Goal: Information Seeking & Learning: Learn about a topic

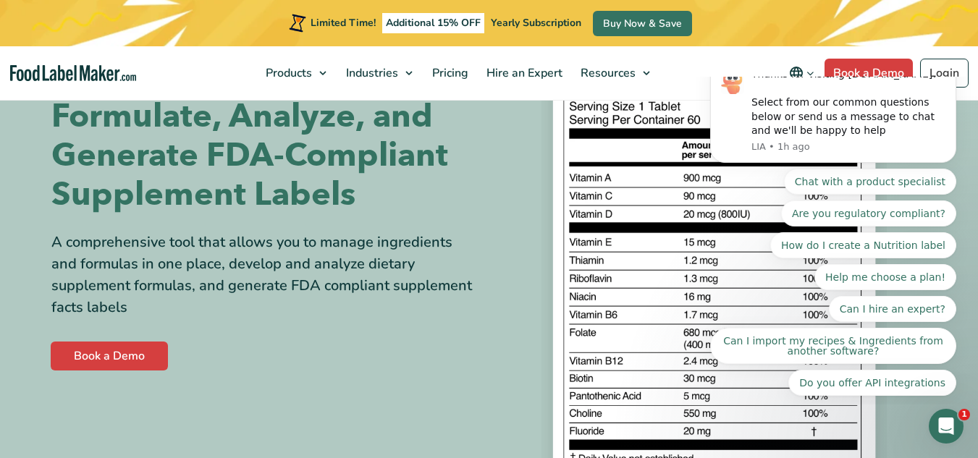
scroll to position [122, 0]
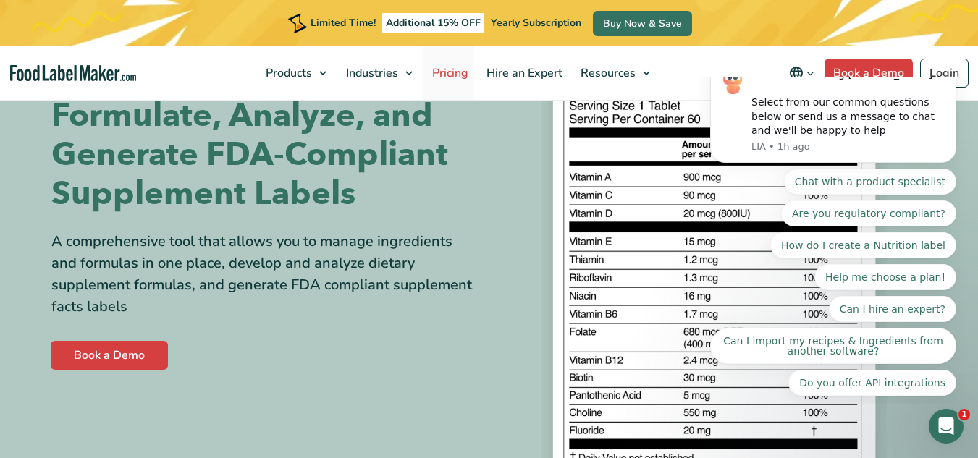
click at [458, 66] on span "Pricing" at bounding box center [449, 73] width 42 height 16
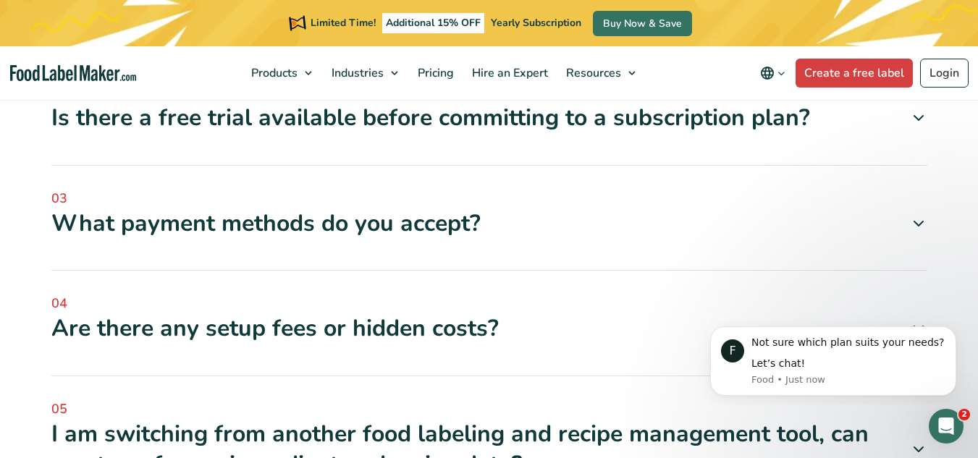
scroll to position [4731, 0]
click at [917, 319] on icon at bounding box center [918, 327] width 17 height 17
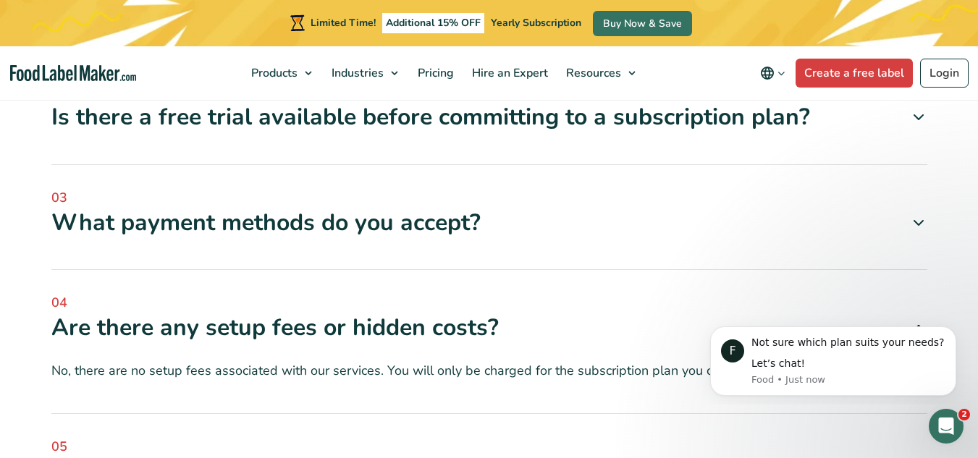
click at [917, 319] on icon at bounding box center [918, 327] width 17 height 17
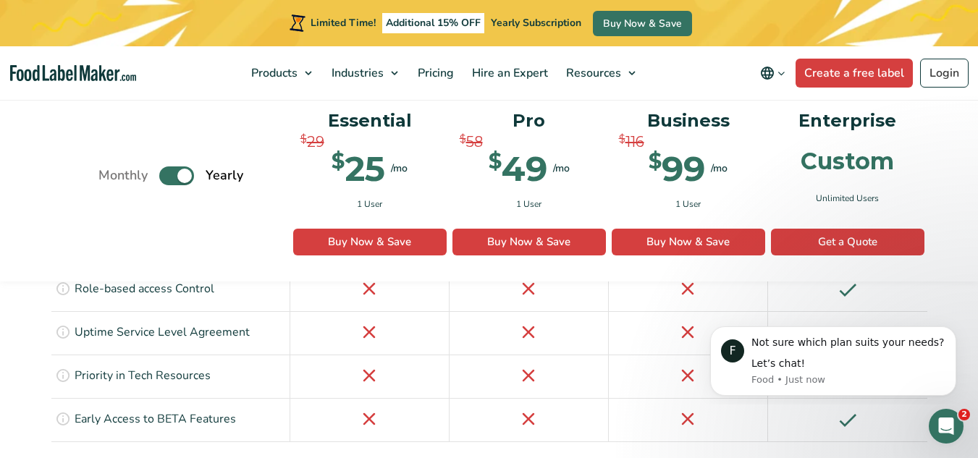
scroll to position [3459, 0]
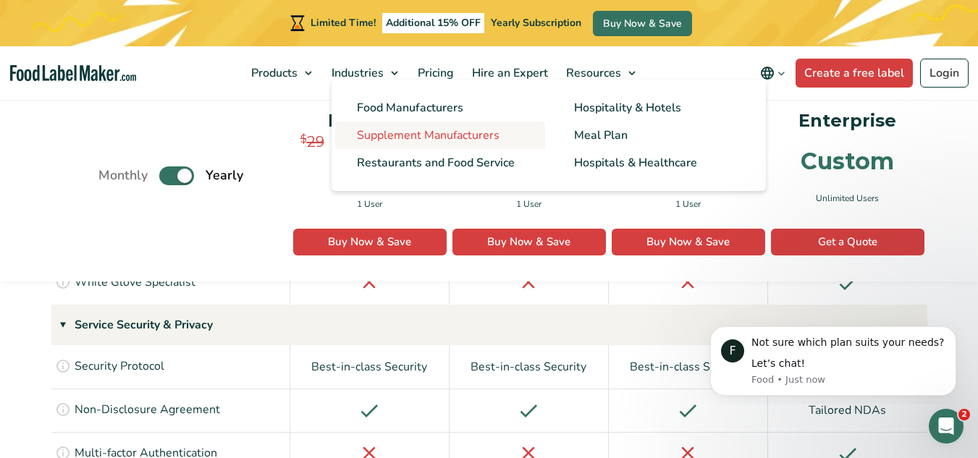
click at [374, 138] on span "Supplement Manufacturers" at bounding box center [428, 135] width 143 height 16
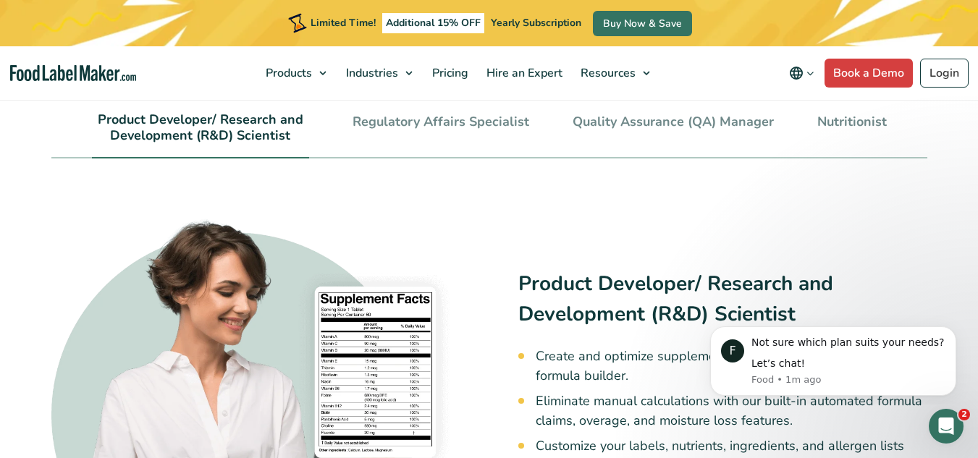
scroll to position [3188, 0]
